Goal: Book appointment/travel/reservation

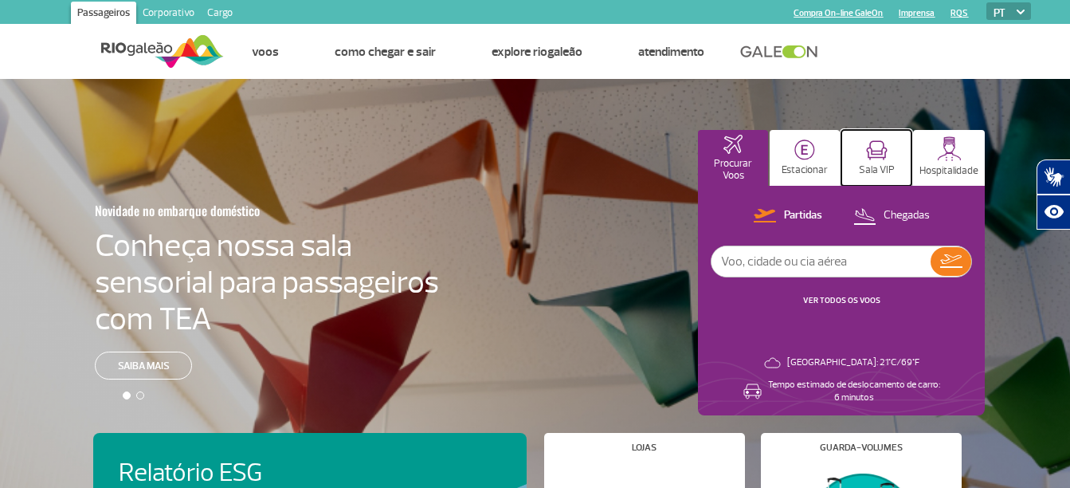
click at [879, 147] on img at bounding box center [877, 150] width 22 height 20
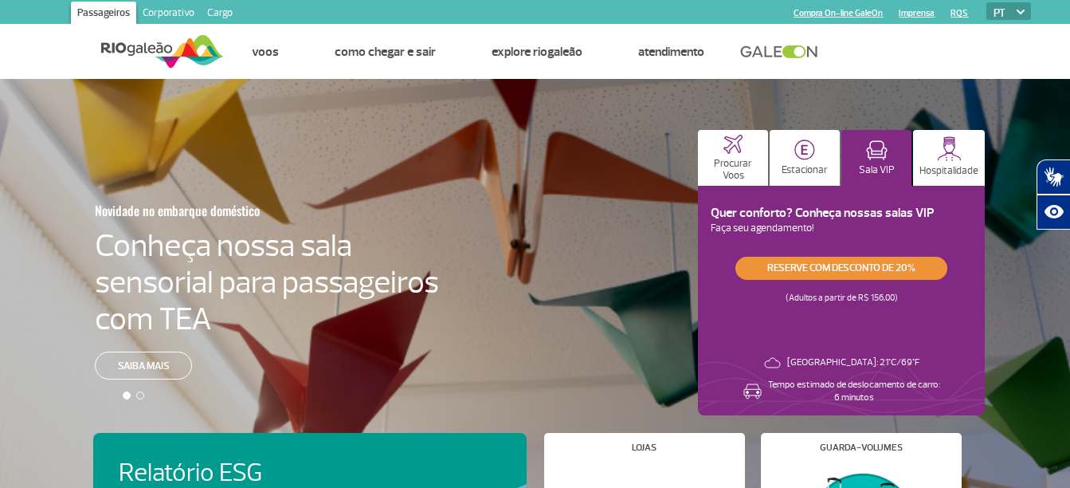
click at [884, 268] on link "Reserve com desconto de 20%" at bounding box center [841, 268] width 212 height 23
click at [791, 272] on link "Reserve com desconto de 20%" at bounding box center [841, 268] width 212 height 23
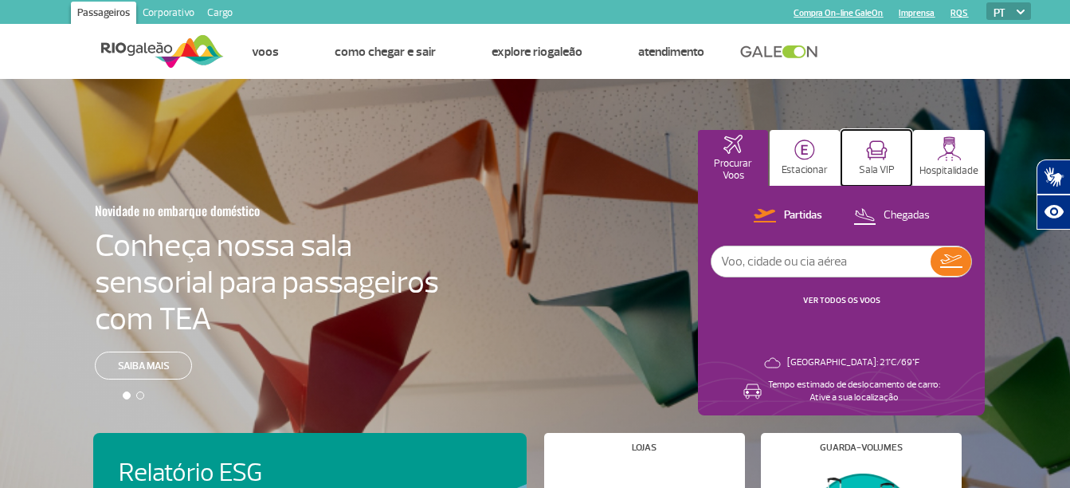
click at [884, 170] on p "Sala VIP" at bounding box center [877, 170] width 36 height 12
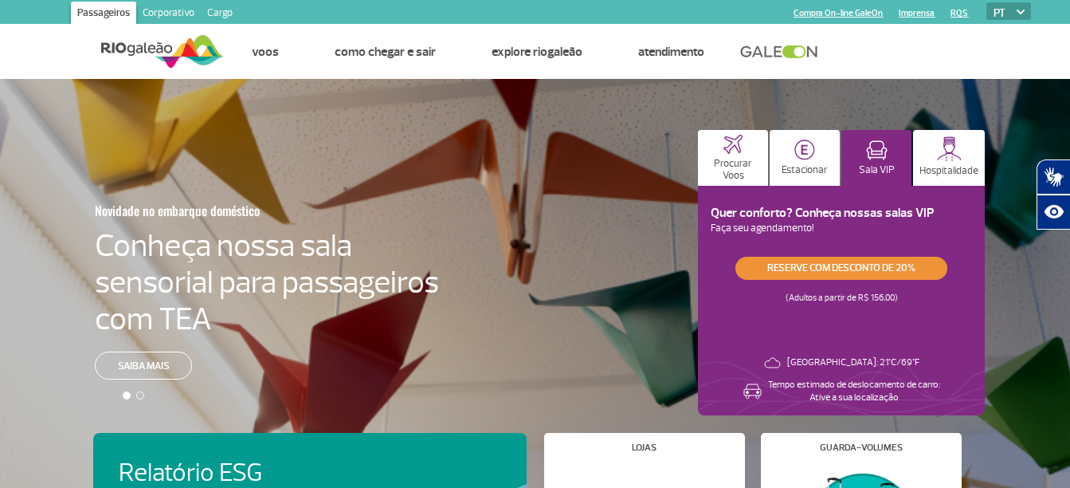
click at [849, 265] on link "Reserve com desconto de 20%" at bounding box center [841, 268] width 212 height 23
